Goal: Navigation & Orientation: Find specific page/section

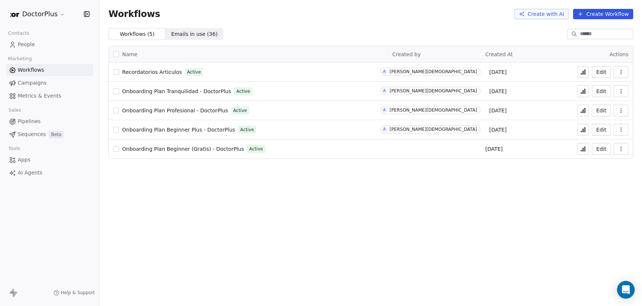
click at [173, 110] on span "Onboarding Plan Profesional - DoctorPlus" at bounding box center [175, 110] width 106 height 6
click at [585, 110] on icon at bounding box center [584, 110] width 1 height 4
click at [25, 45] on span "People" at bounding box center [26, 45] width 17 height 8
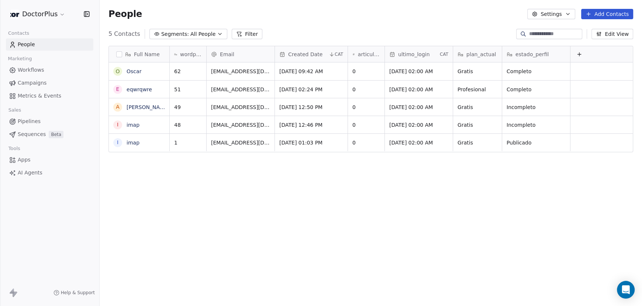
scroll to position [263, 537]
